Goal: Task Accomplishment & Management: Complete application form

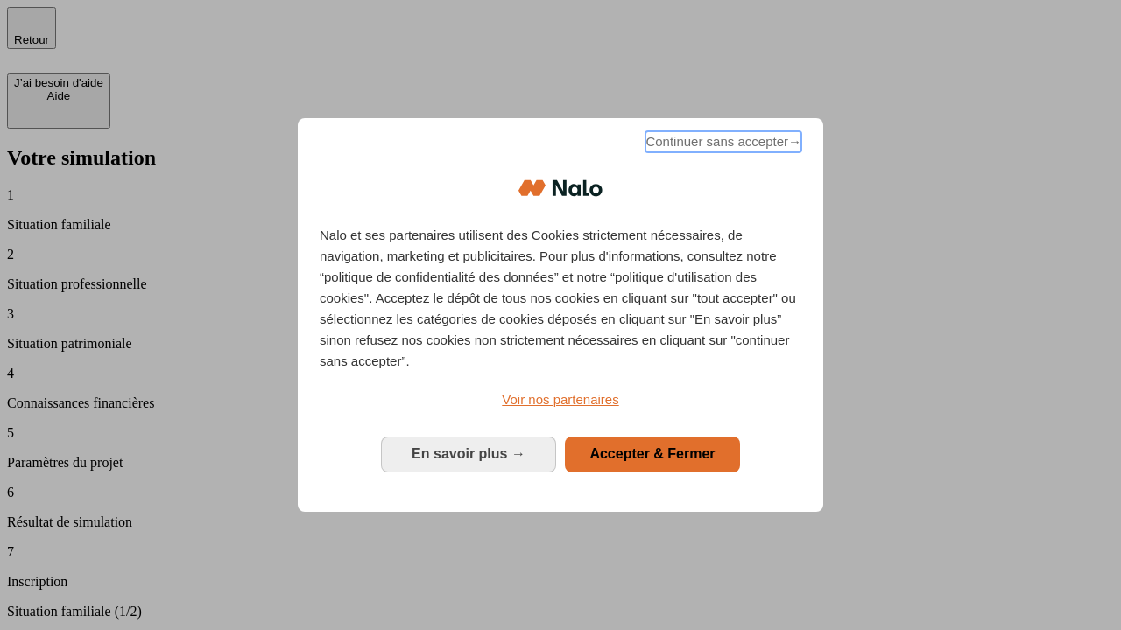
click at [721, 144] on span "Continuer sans accepter →" at bounding box center [723, 141] width 156 height 21
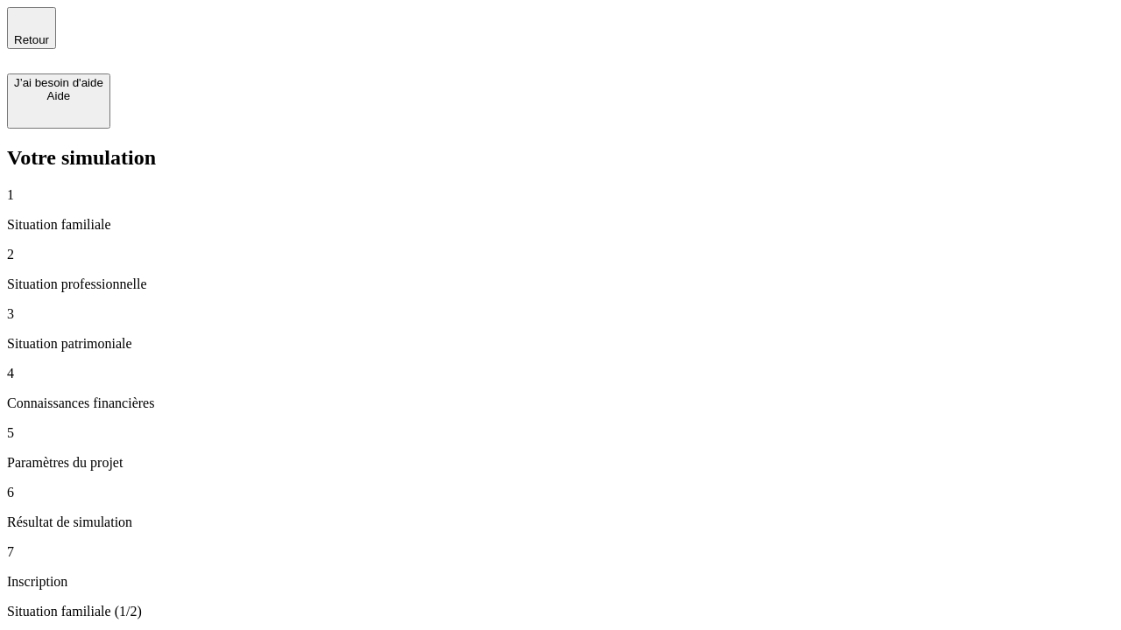
type input "70 000"
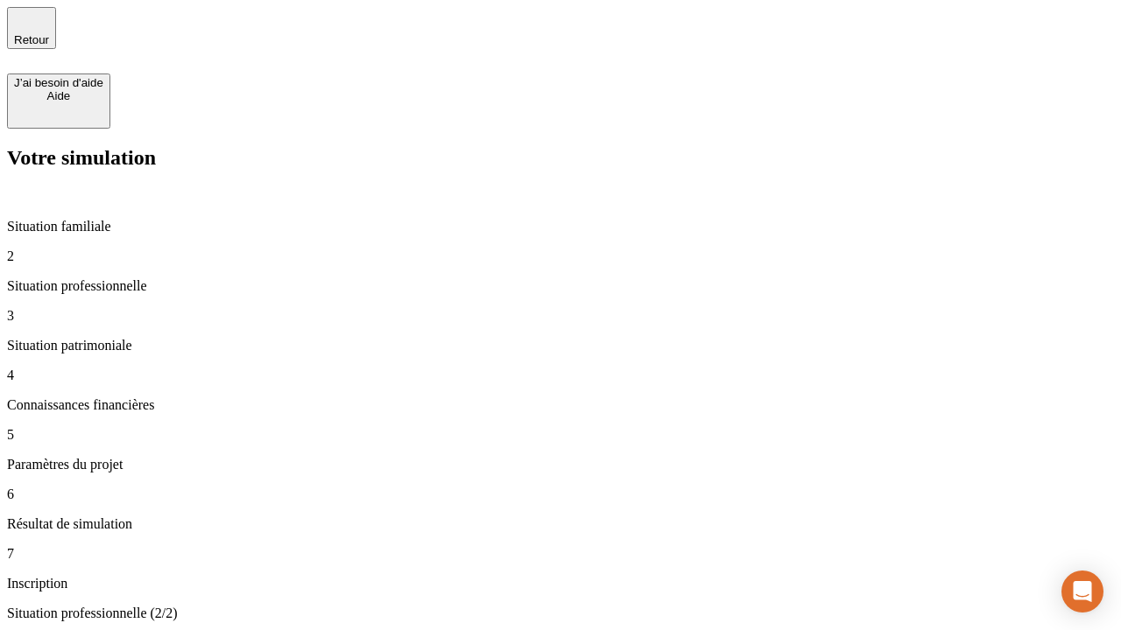
type input "1 000"
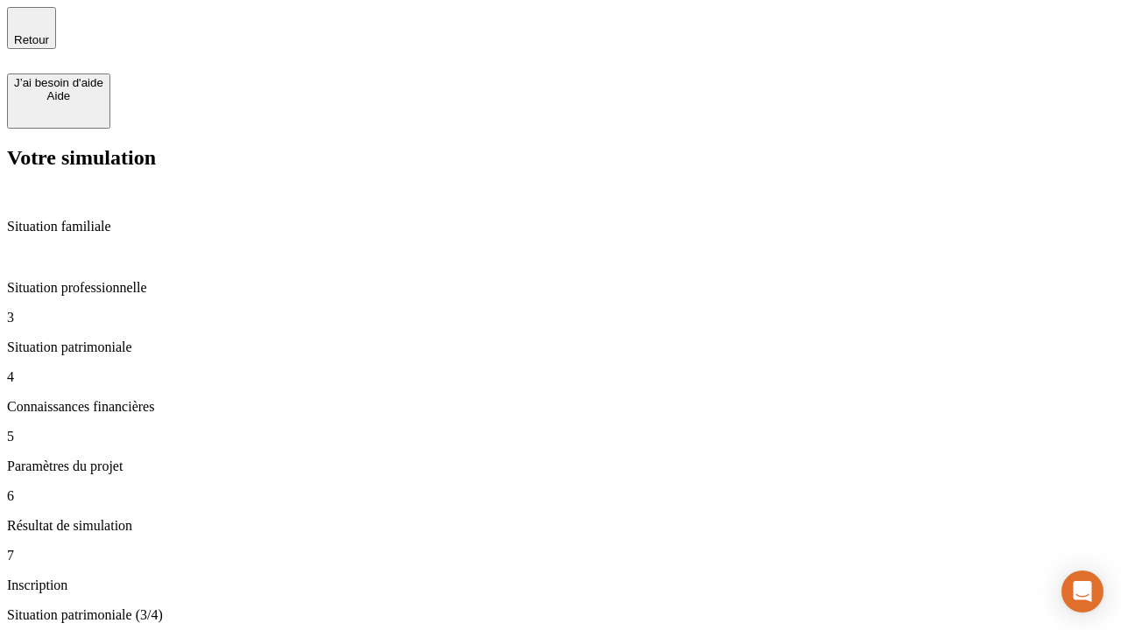
type input "800"
type input "6"
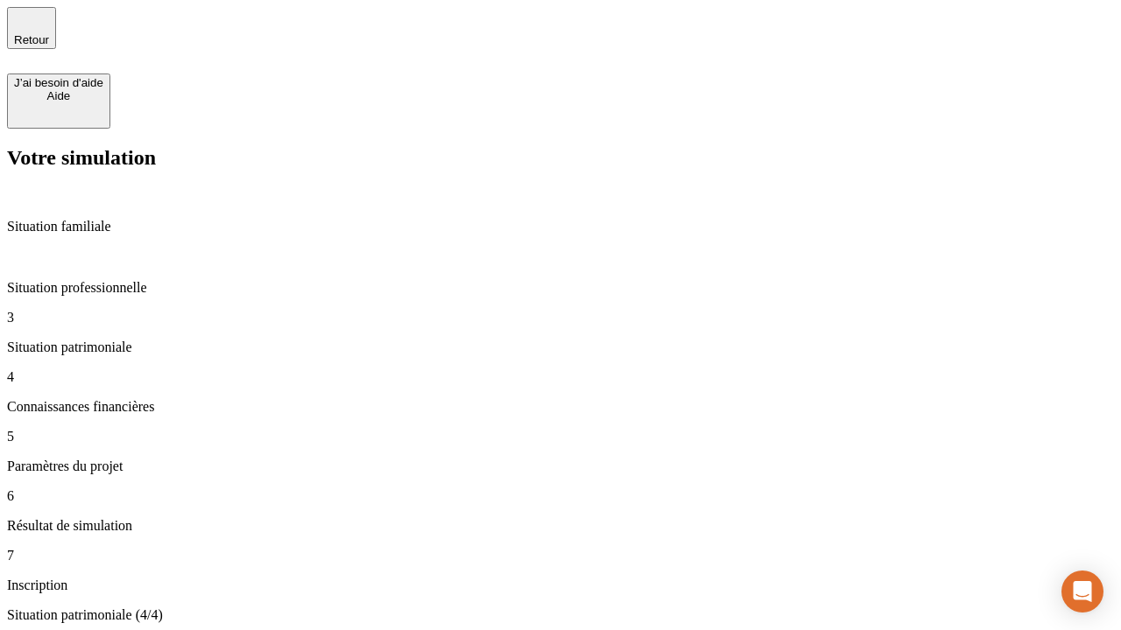
type input "400"
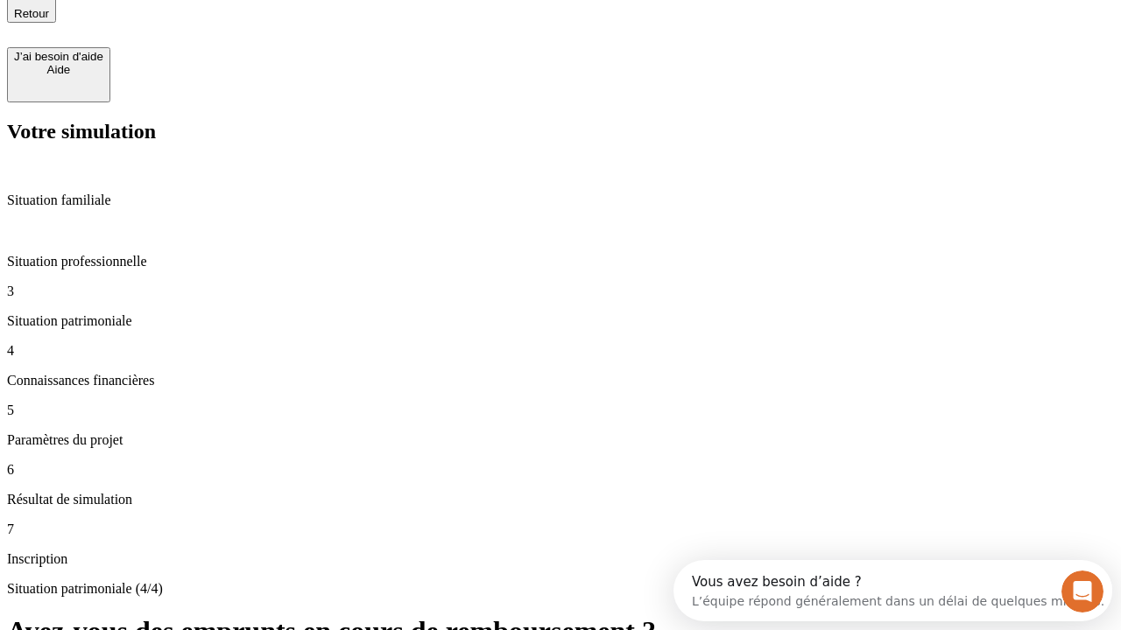
type input "3"
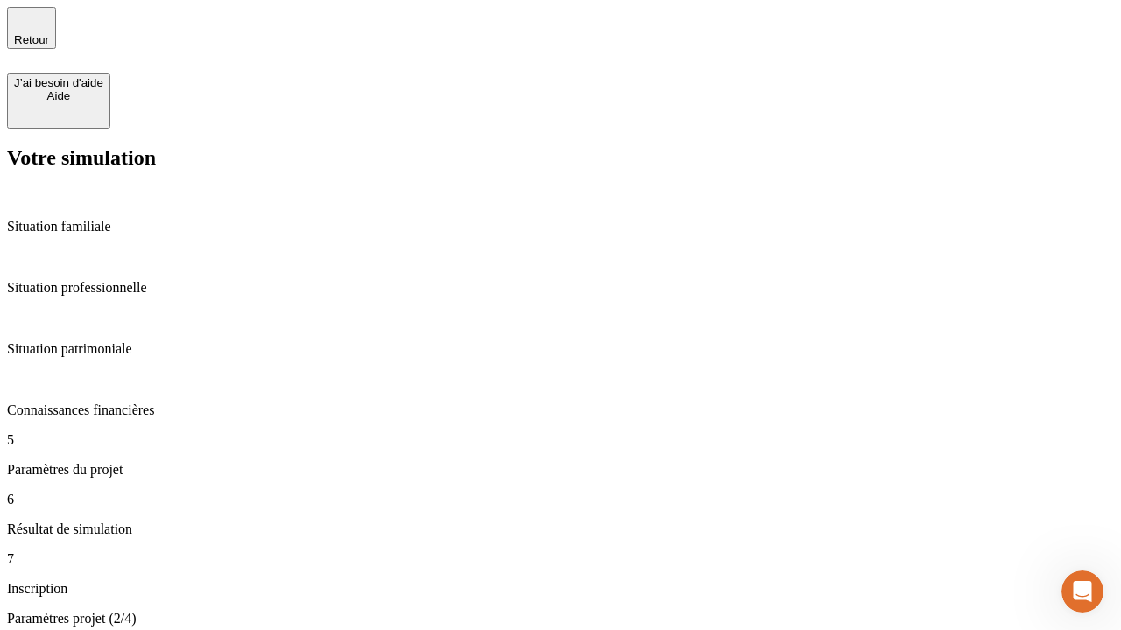
type input "35"
type input "500"
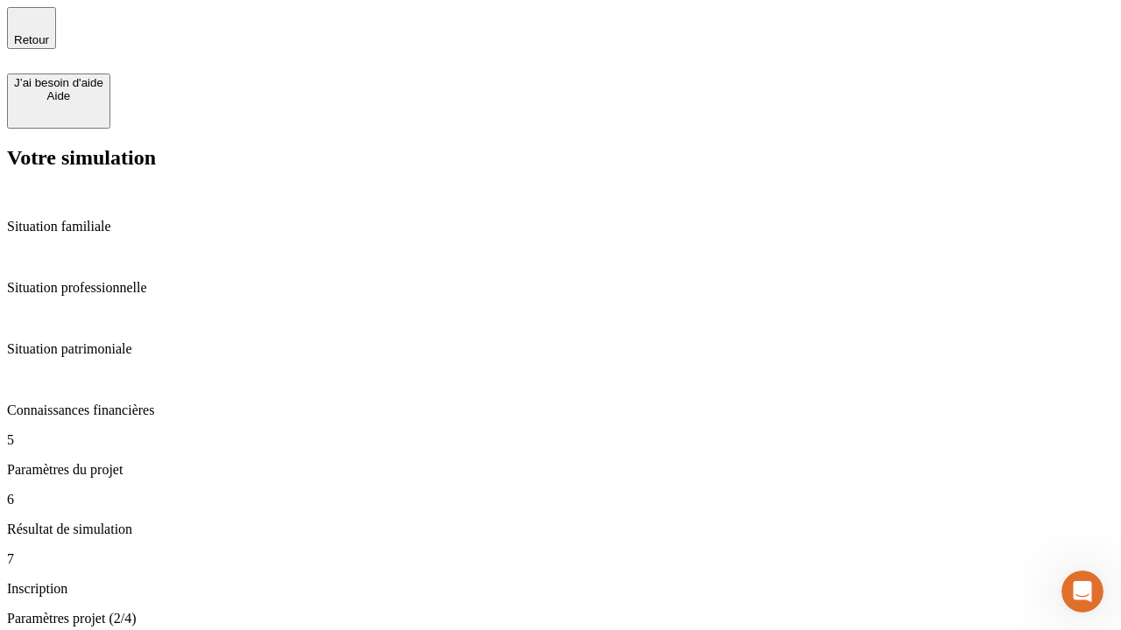
type input "640"
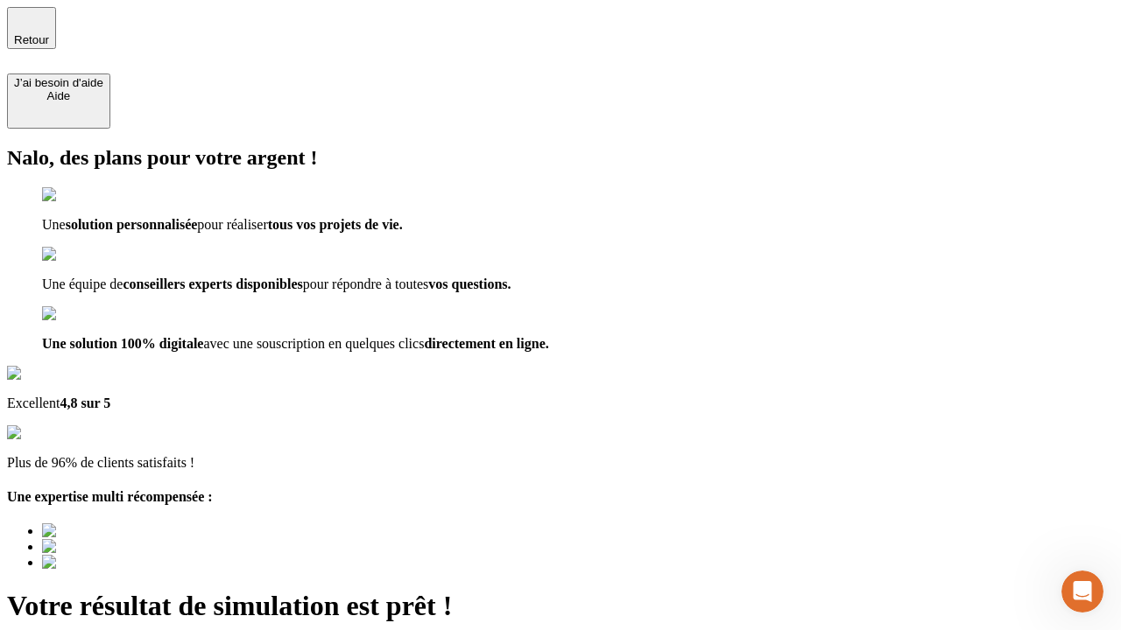
type input "[EMAIL_ADDRESS][DOMAIN_NAME]"
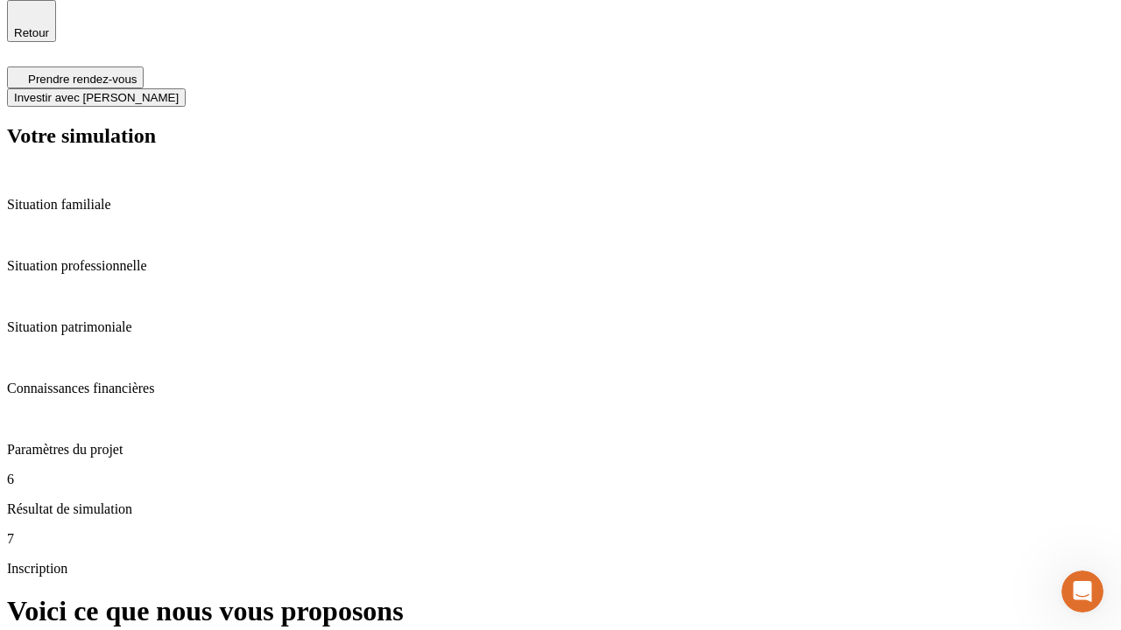
click at [179, 91] on span "Investir avec [PERSON_NAME]" at bounding box center [96, 97] width 165 height 13
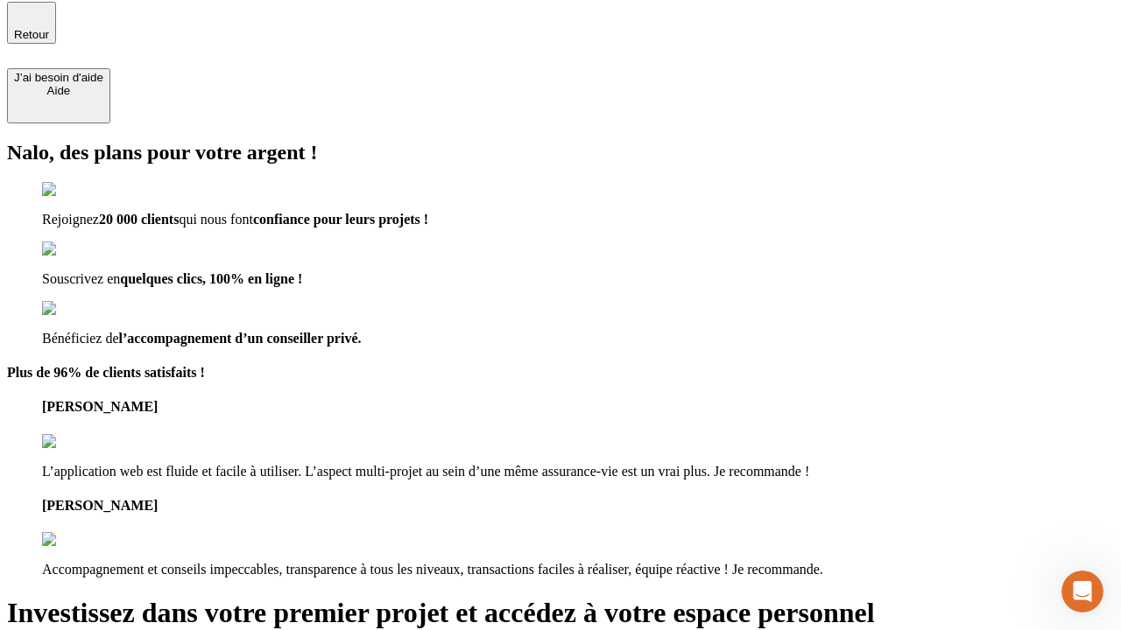
type input "[PERSON_NAME][EMAIL_ADDRESS][DOMAIN_NAME]"
